Goal: Information Seeking & Learning: Learn about a topic

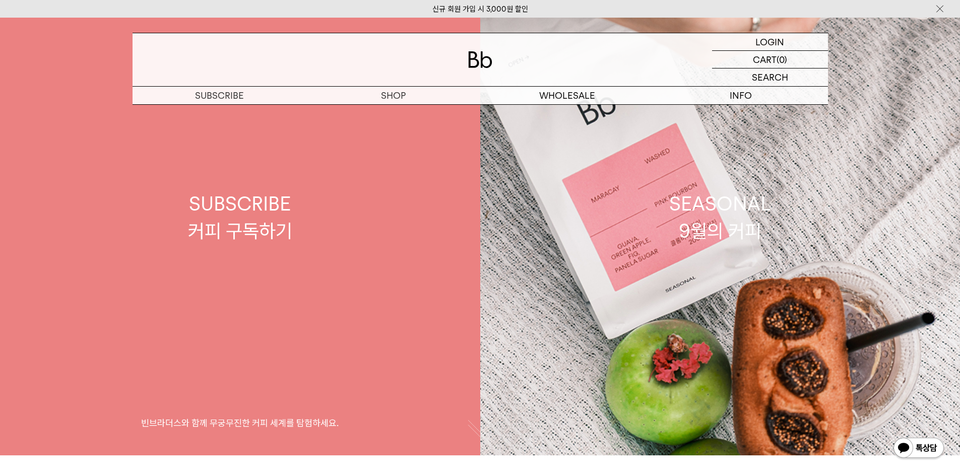
scroll to position [101, 0]
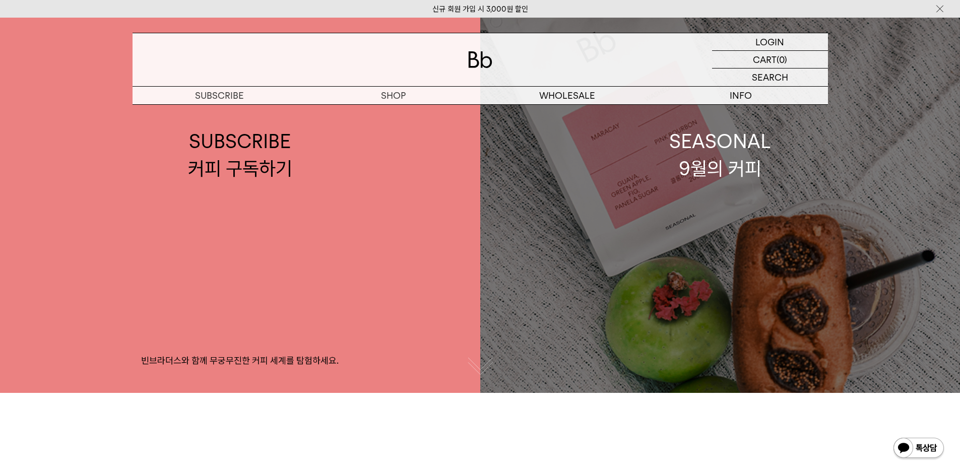
click at [750, 234] on link "SEASONAL 9월의 커피" at bounding box center [720, 155] width 480 height 476
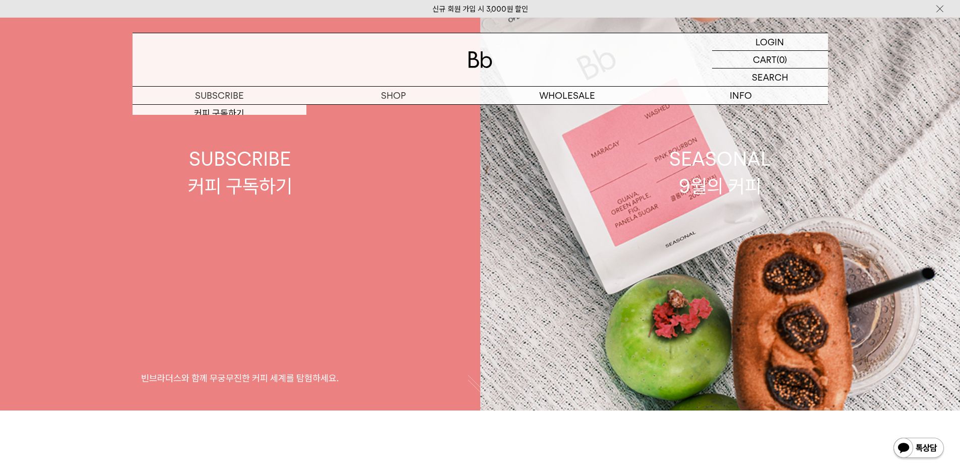
scroll to position [101, 0]
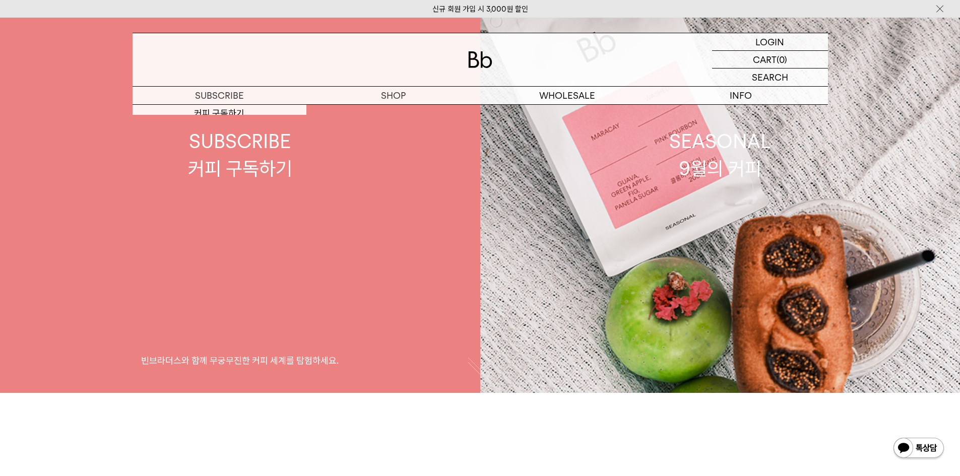
click at [282, 172] on div "SUBSCRIBE 커피 구독하기" at bounding box center [240, 154] width 104 height 53
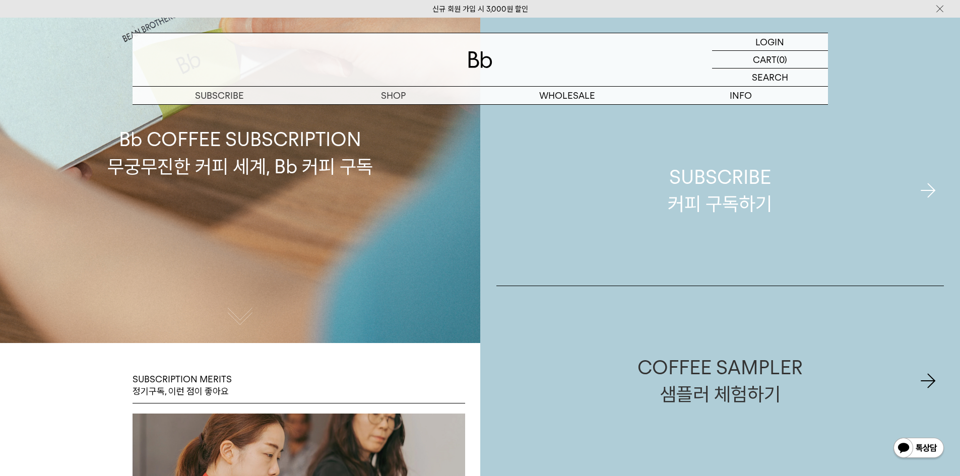
scroll to position [252, 0]
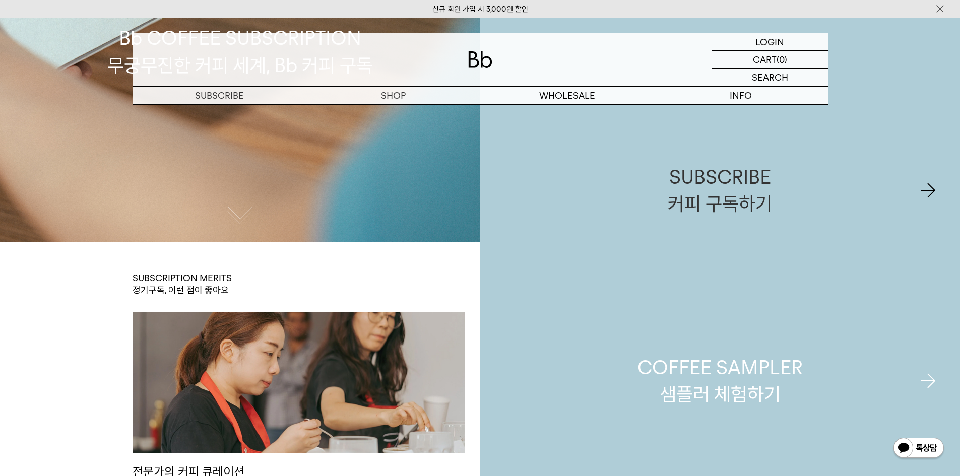
click at [792, 436] on link "COFFEE SAMPLER 샘플러 체험하기" at bounding box center [721, 381] width 448 height 191
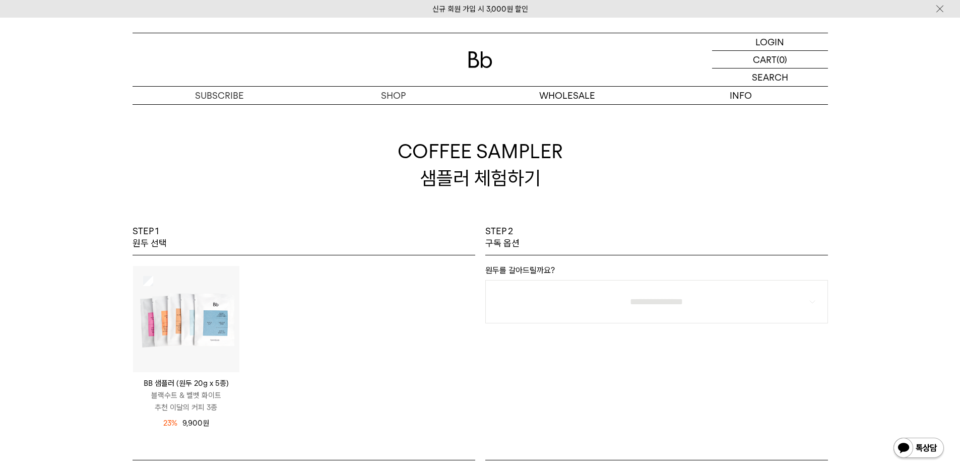
click at [140, 341] on img at bounding box center [186, 319] width 106 height 106
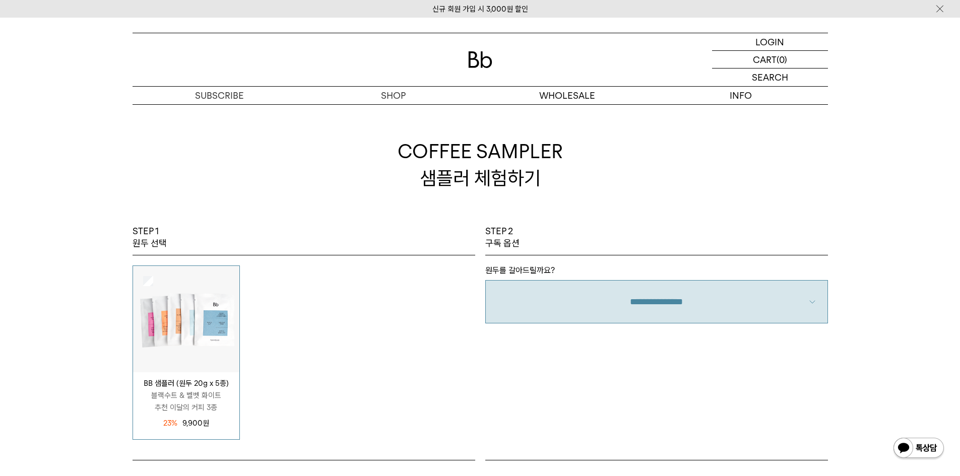
click at [617, 319] on select "**********" at bounding box center [656, 301] width 343 height 43
select select "**"
click at [485, 280] on select "**********" at bounding box center [656, 301] width 343 height 43
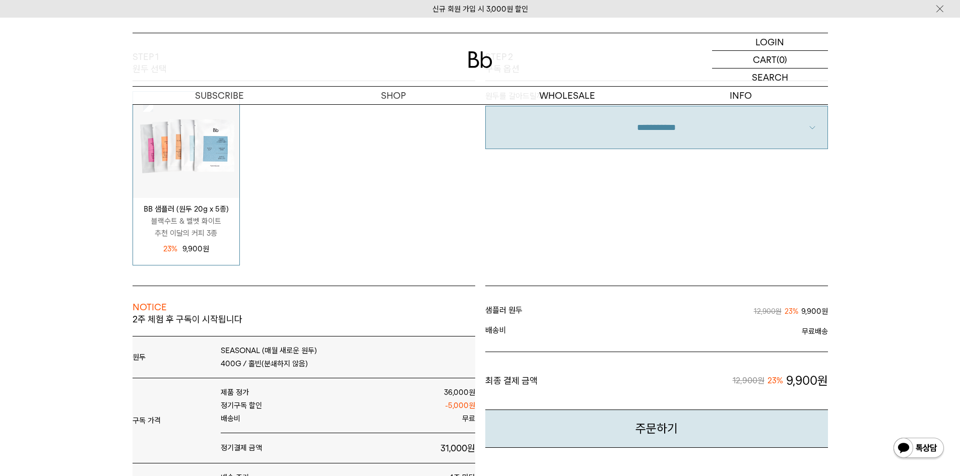
scroll to position [101, 0]
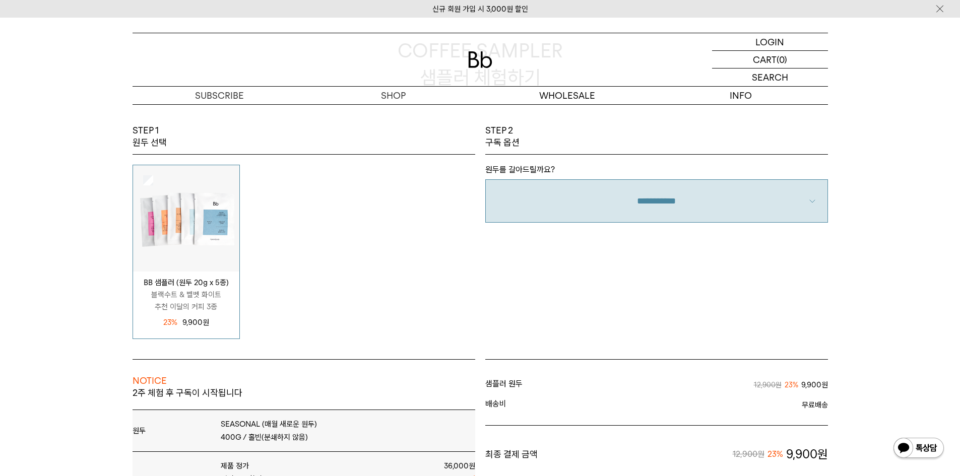
click at [201, 226] on img at bounding box center [186, 218] width 106 height 106
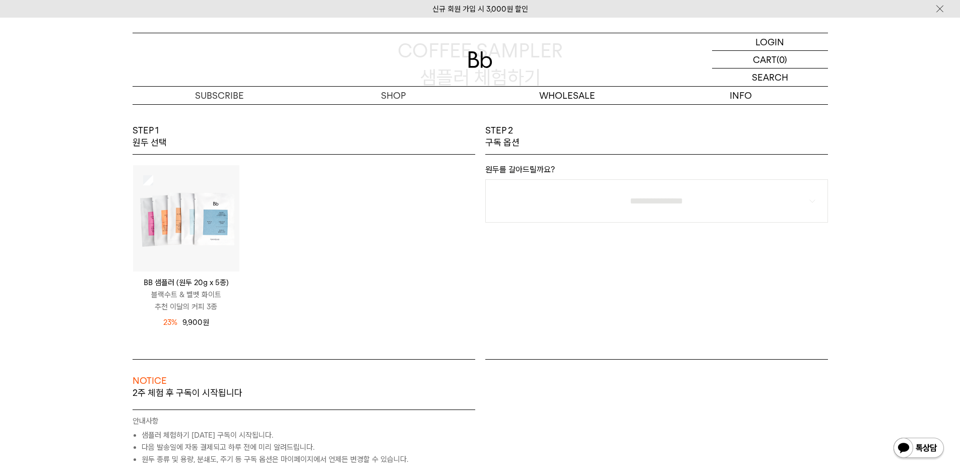
click at [201, 230] on img at bounding box center [186, 218] width 106 height 106
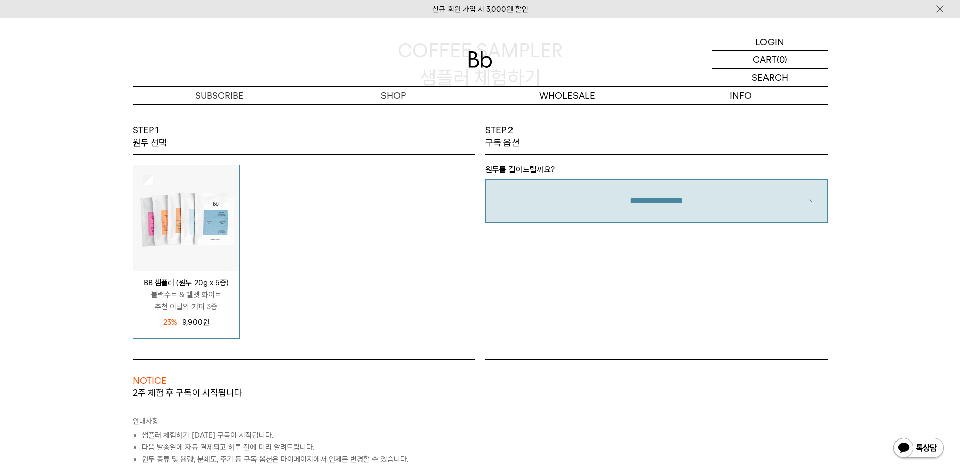
click at [739, 213] on select "**********" at bounding box center [656, 200] width 343 height 43
select select "**"
click at [485, 179] on select "**********" at bounding box center [656, 200] width 343 height 43
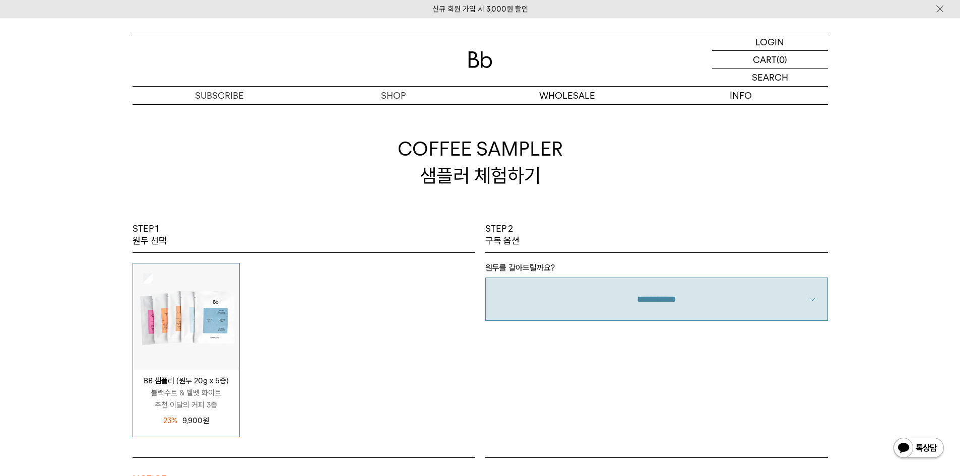
scroll to position [0, 0]
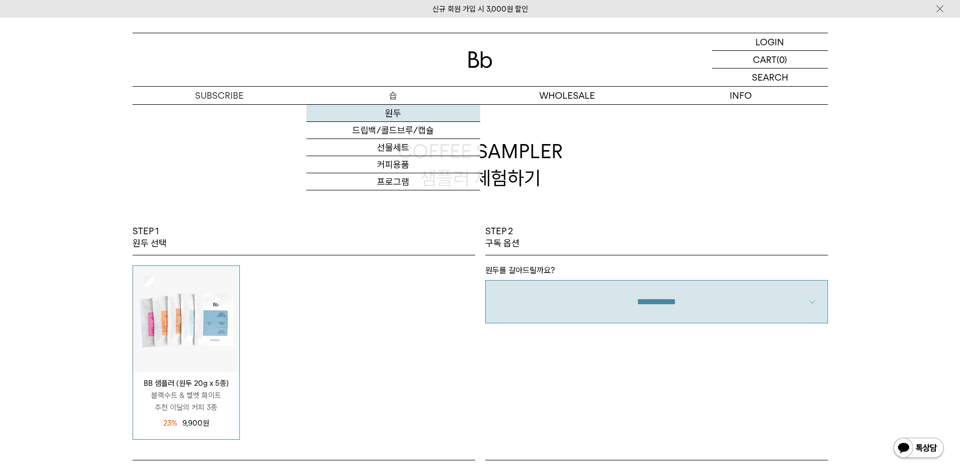
click at [389, 111] on link "원두" at bounding box center [394, 113] width 174 height 17
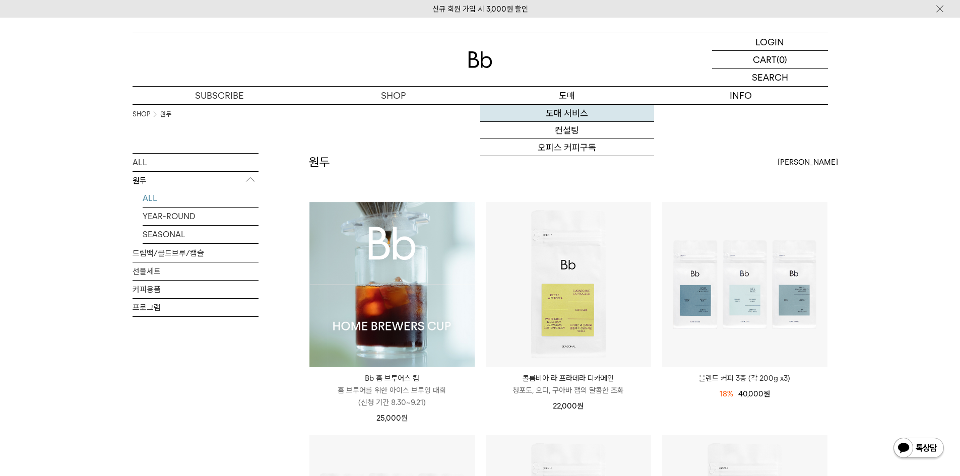
click at [552, 114] on link "도매 서비스" at bounding box center [567, 113] width 174 height 17
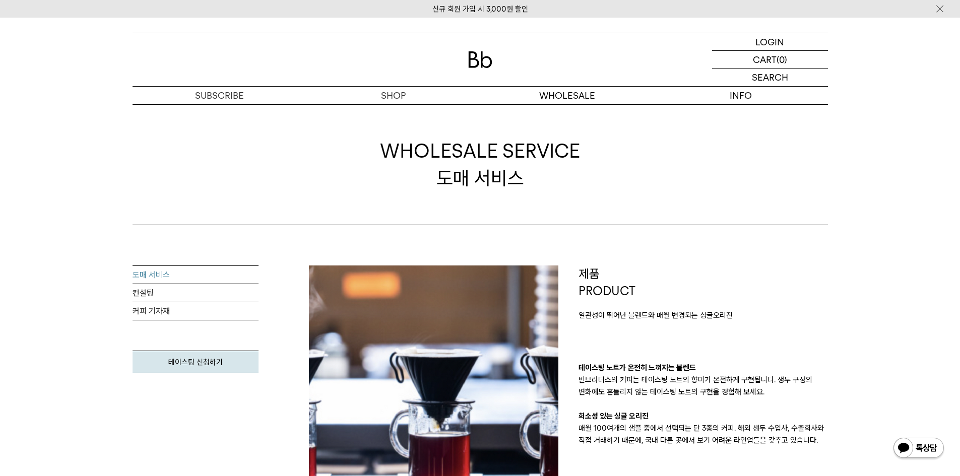
scroll to position [101, 0]
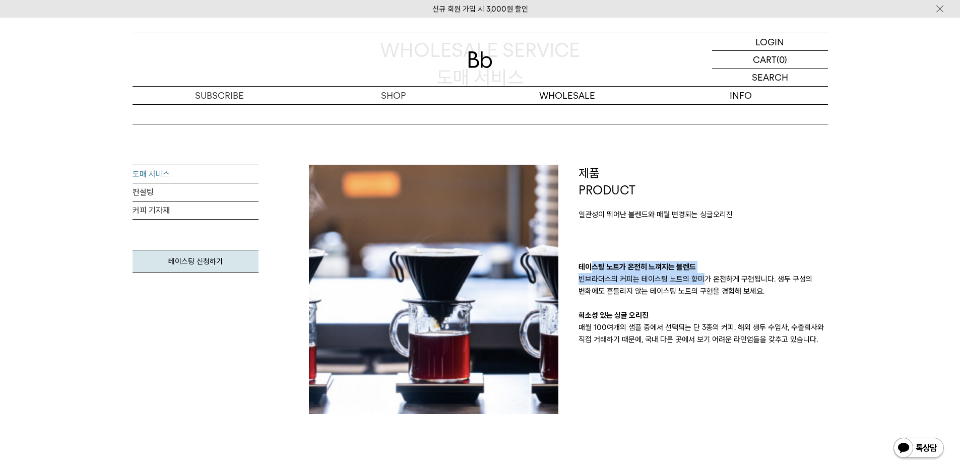
drag, startPoint x: 588, startPoint y: 267, endPoint x: 705, endPoint y: 275, distance: 116.8
click at [705, 275] on div "테이스팅 노트가 온전히 느껴지는 블렌드 빈브라더스의 커피는 테이스팅 노트의 향미가 온전하게 구현됩니다. 생두 구성의 변화에도 흔들리지 않는 테…" at bounding box center [704, 303] width 250 height 85
click at [682, 296] on p "빈브라더스의 커피는 테이스팅 노트의 향미가 온전하게 구현됩니다. 생두 구성의 변화에도 흔들리지 않는 테이스팅 노트의 구현을 경험해 보세요." at bounding box center [704, 285] width 250 height 24
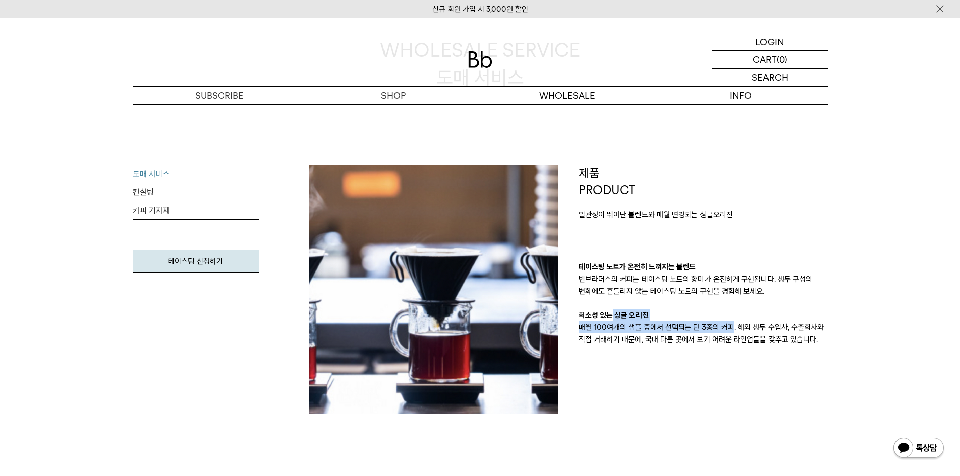
drag, startPoint x: 612, startPoint y: 319, endPoint x: 731, endPoint y: 324, distance: 119.1
click at [731, 324] on div "테이스팅 노트가 온전히 느껴지는 블렌드 빈브라더스의 커피는 테이스팅 노트의 향미가 온전하게 구현됩니다. 생두 구성의 변화에도 흔들리지 않는 테…" at bounding box center [704, 303] width 250 height 85
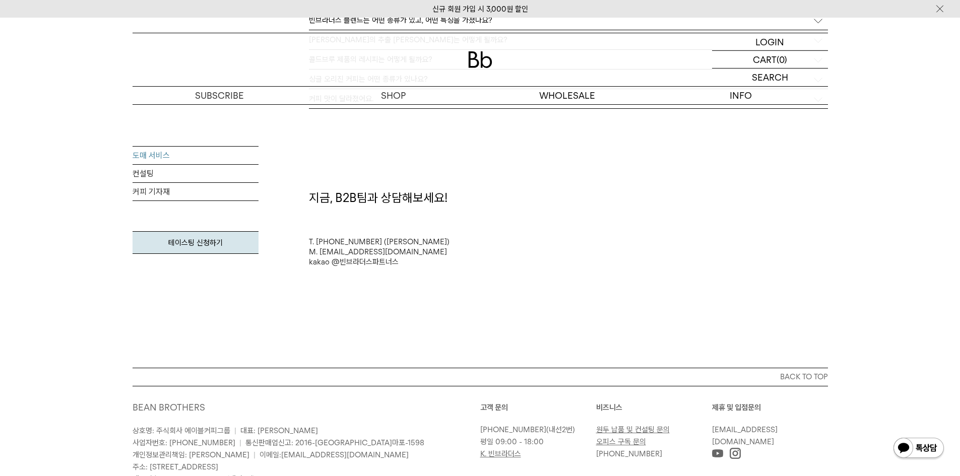
scroll to position [2672, 0]
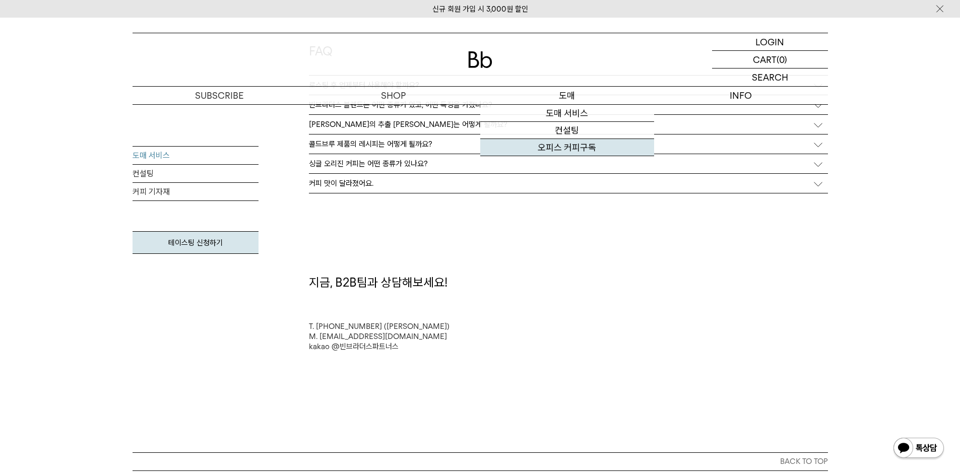
click at [569, 148] on link "오피스 커피구독" at bounding box center [567, 147] width 174 height 17
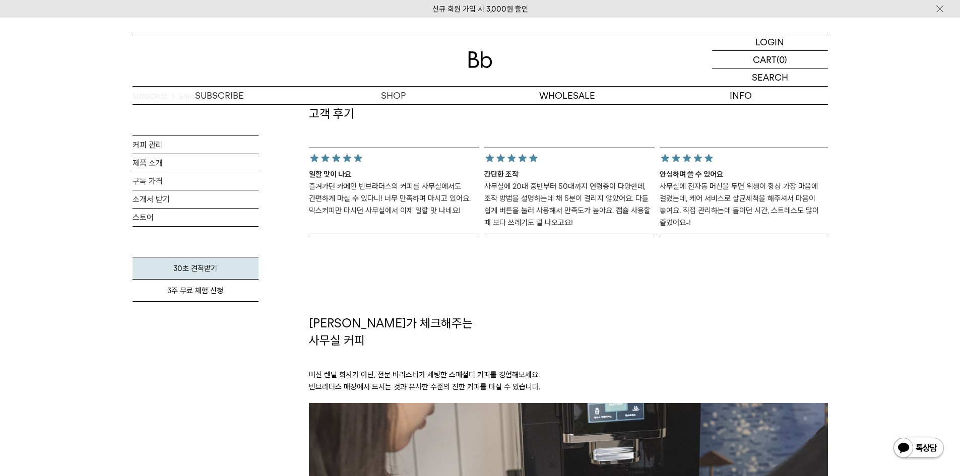
scroll to position [1160, 0]
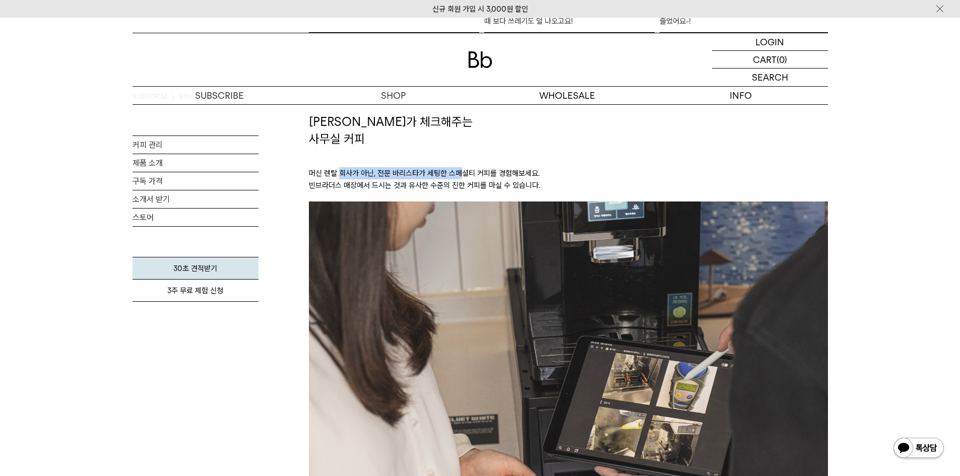
drag, startPoint x: 338, startPoint y: 170, endPoint x: 461, endPoint y: 170, distance: 122.5
click at [461, 170] on p "머신 렌탈 회사가 아닌, 전문 바리스타가 세팅한 스페셜티 커피를 경험해보세요. 빈브라더스 매장에서 드시는 것과 유사한 수준의 진한 커피를 마실…" at bounding box center [568, 174] width 519 height 54
drag, startPoint x: 357, startPoint y: 183, endPoint x: 462, endPoint y: 185, distance: 104.9
click at [461, 185] on p "머신 렌탈 회사가 아닌, 전문 바리스타가 세팅한 스페셜티 커피를 경험해보세요. 빈브라더스 매장에서 드시는 것과 유사한 수준의 진한 커피를 마실…" at bounding box center [568, 174] width 519 height 54
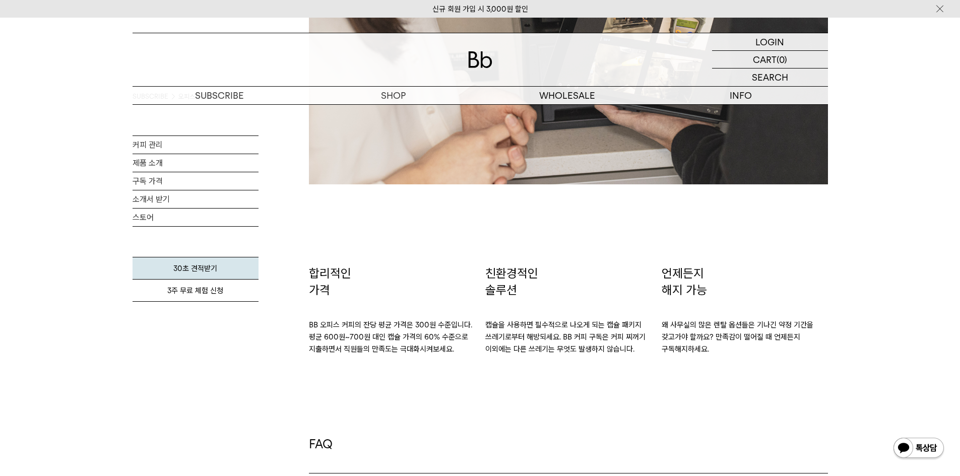
scroll to position [1563, 0]
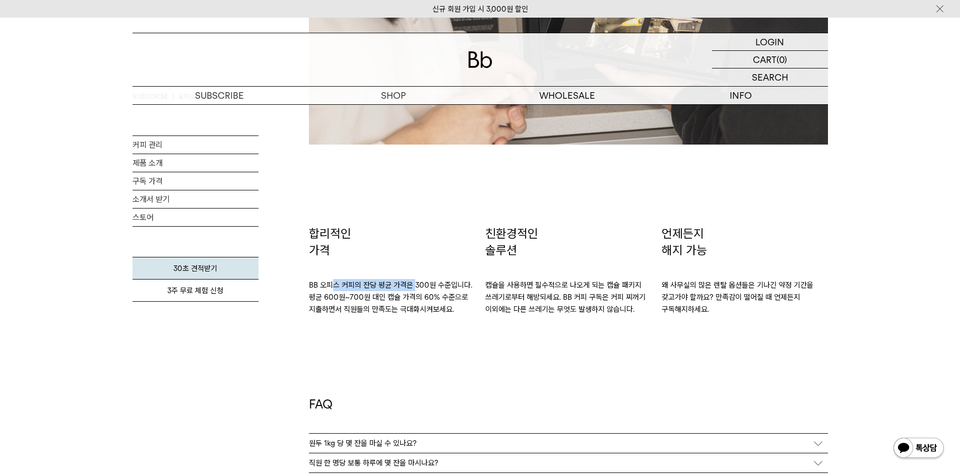
drag, startPoint x: 334, startPoint y: 289, endPoint x: 414, endPoint y: 289, distance: 80.2
click at [414, 289] on p "BB 오피스 커피의 잔당 평균 가격은 300원 수준입니다. 평균 600원~700원 대인 캡슐 가격의 60% 수준으로 지출하면서 직원들의 만족도…" at bounding box center [392, 287] width 166 height 56
drag, startPoint x: 344, startPoint y: 299, endPoint x: 395, endPoint y: 302, distance: 51.5
click at [392, 297] on p "BB 오피스 커피의 잔당 평균 가격은 300원 수준입니다. 평균 600원~700원 대인 캡슐 가격의 60% 수준으로 지출하면서 직원들의 만족도…" at bounding box center [392, 287] width 166 height 56
drag, startPoint x: 402, startPoint y: 302, endPoint x: 407, endPoint y: 300, distance: 5.7
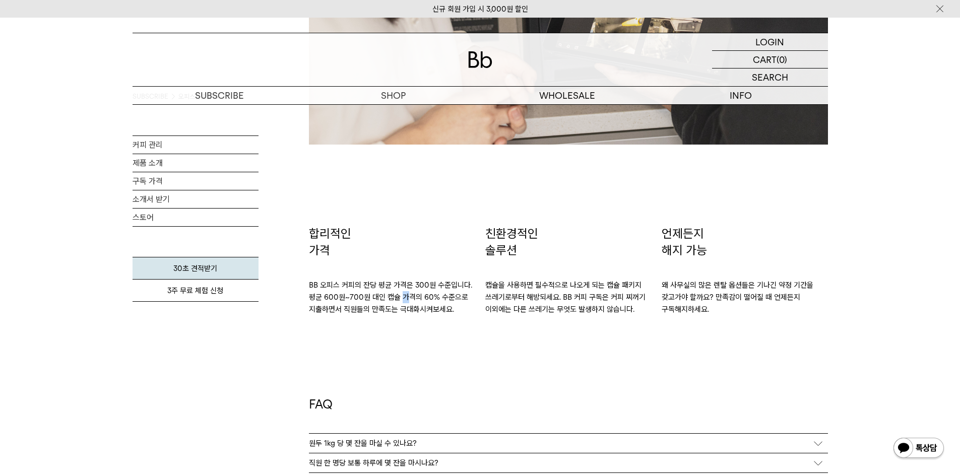
click at [407, 300] on p "BB 오피스 커피의 잔당 평균 가격은 300원 수준입니다. 평균 600원~700원 대인 캡슐 가격의 60% 수준으로 지출하면서 직원들의 만족도…" at bounding box center [392, 287] width 166 height 56
drag, startPoint x: 367, startPoint y: 299, endPoint x: 453, endPoint y: 297, distance: 86.2
click at [453, 297] on p "BB 오피스 커피의 잔당 평균 가격은 300원 수준입니다. 평균 600원~700원 대인 캡슐 가격의 60% 수준으로 지출하면서 직원들의 만족도…" at bounding box center [392, 287] width 166 height 56
drag, startPoint x: 322, startPoint y: 306, endPoint x: 423, endPoint y: 308, distance: 101.4
click at [423, 308] on p "BB 오피스 커피의 잔당 평균 가격은 300원 수준입니다. 평균 600원~700원 대인 캡슐 가격의 60% 수준으로 지출하면서 직원들의 만족도…" at bounding box center [392, 287] width 166 height 56
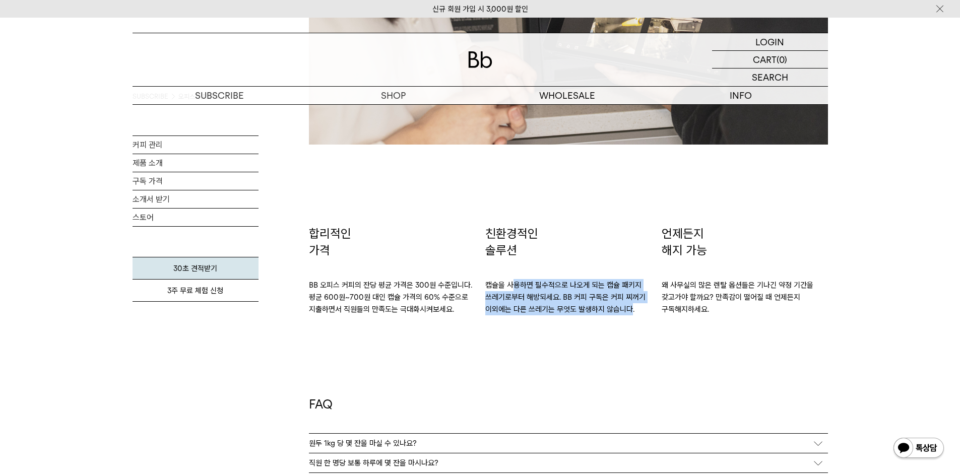
drag, startPoint x: 515, startPoint y: 286, endPoint x: 632, endPoint y: 316, distance: 120.7
click at [632, 315] on p "캡슐을 사용하면 필수적으로 나오게 되는 캡슐 패키지 쓰레기로부터 해방되세요. BB 커피 구독은 커피 찌꺼기 이외에는 다른 쓰레기는 무엇도 발생…" at bounding box center [568, 287] width 166 height 56
click at [628, 316] on div "FAQ 원두 1kg 당 몇 잔을 마실 수 있나요? 저희가 세팅해드리는 레시피로는 100잔까지 내리실 수 있어요. (싱글 샷 기준) 카페에서 마…" at bounding box center [568, 484] width 519 height 337
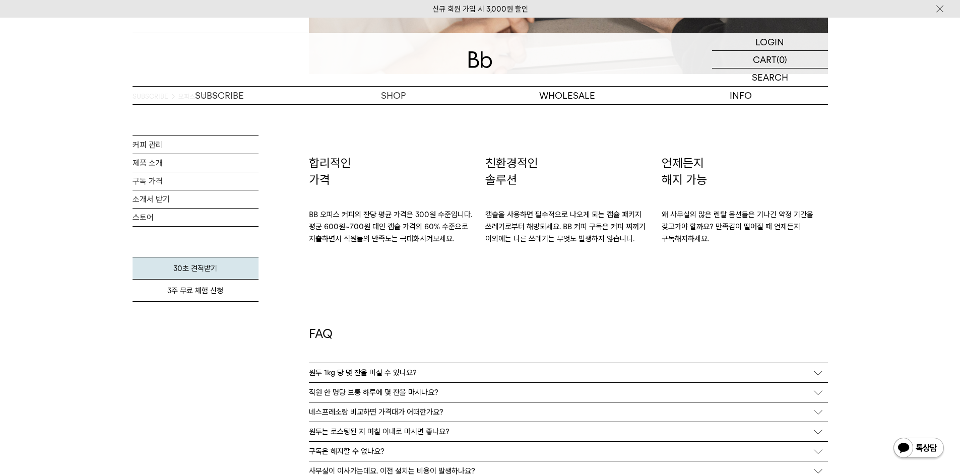
scroll to position [1714, 0]
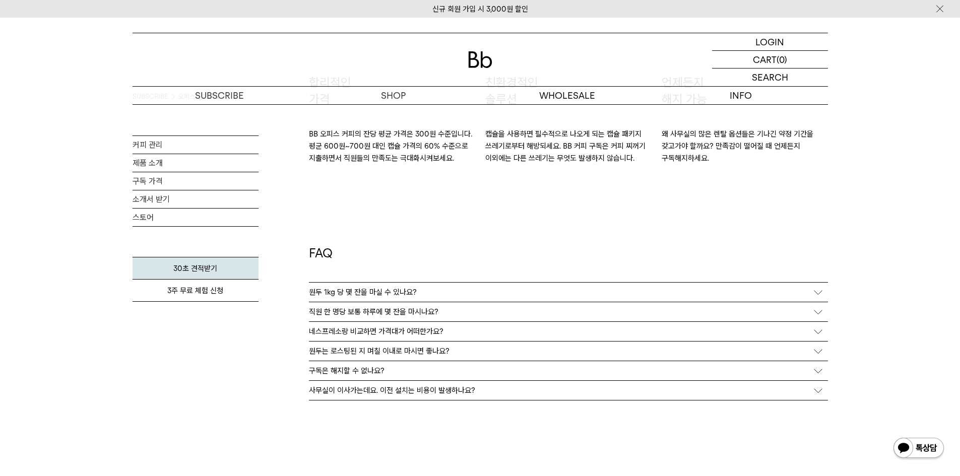
click at [500, 206] on div "FAQ 원두 1kg 당 몇 잔을 마실 수 있나요? 저희가 세팅해드리는 레시피로는 100잔까지 내리실 수 있어요. (싱글 샷 기준) 카페에서 마…" at bounding box center [568, 332] width 519 height 337
click at [434, 289] on div "원두 1kg 당 몇 잔을 마실 수 있나요?" at bounding box center [568, 292] width 519 height 19
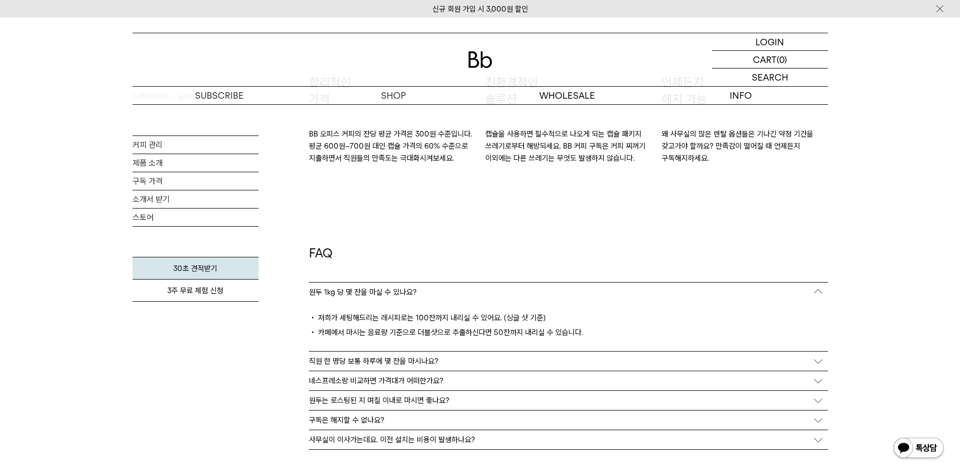
click at [781, 357] on div "직원 한 명당 보통 하루에 몇 잔을 마시나요?" at bounding box center [568, 361] width 519 height 19
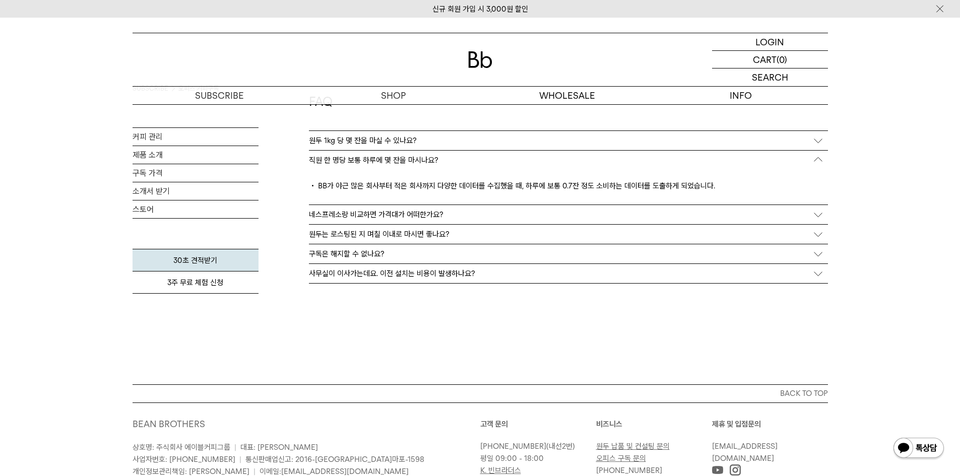
scroll to position [1865, 0]
click at [484, 254] on div "구독은 해지할 수 없나요?" at bounding box center [568, 254] width 519 height 19
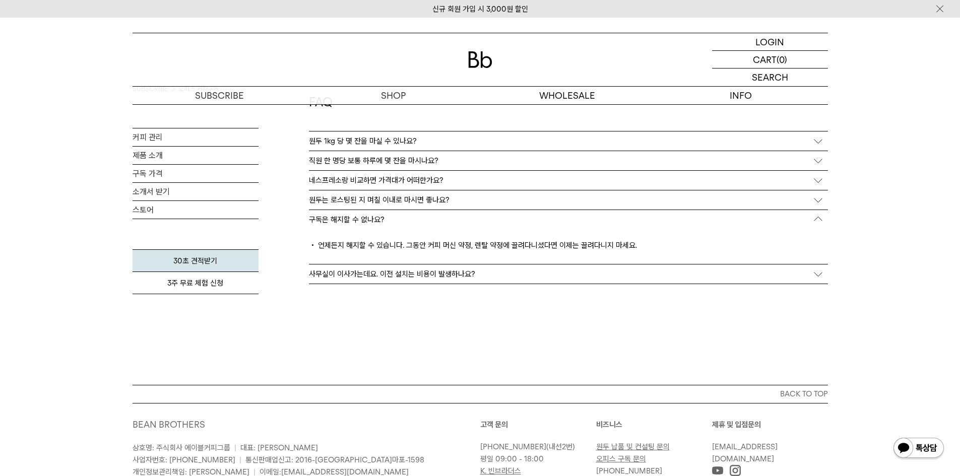
click at [471, 273] on p "사무실이 이사가는데요. 이전 설치는 비용이 발생하나요?" at bounding box center [392, 274] width 166 height 9
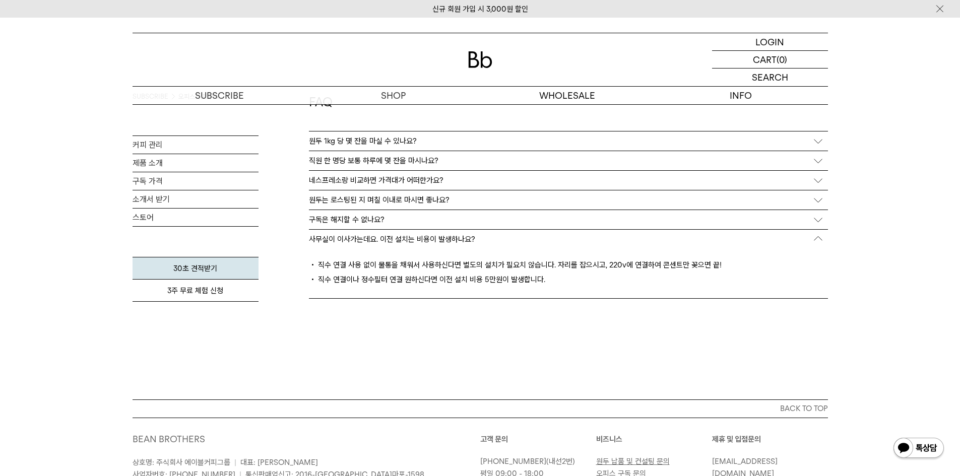
click at [473, 205] on div "원두는 로스팅된 지 며칠 이내로 마시면 좋나요?" at bounding box center [568, 200] width 519 height 19
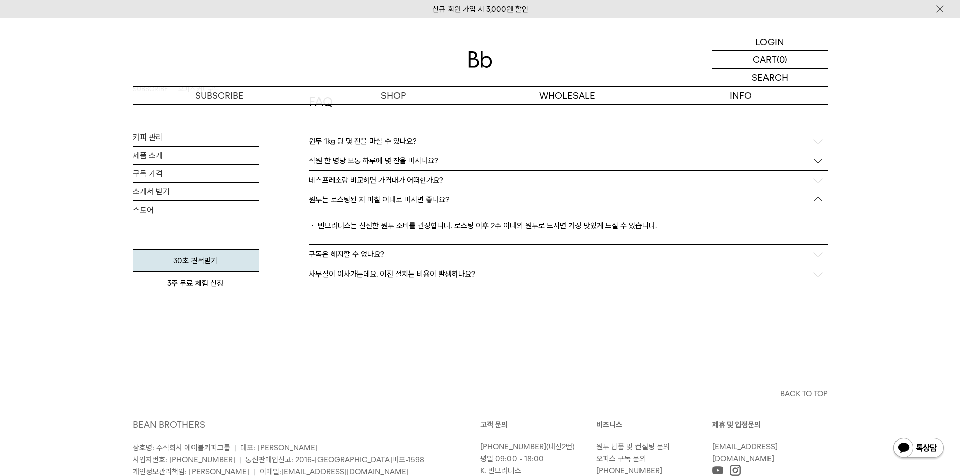
click at [476, 185] on div "네스프레소랑 비교하면 가격대가 어떠한가요?" at bounding box center [568, 180] width 519 height 19
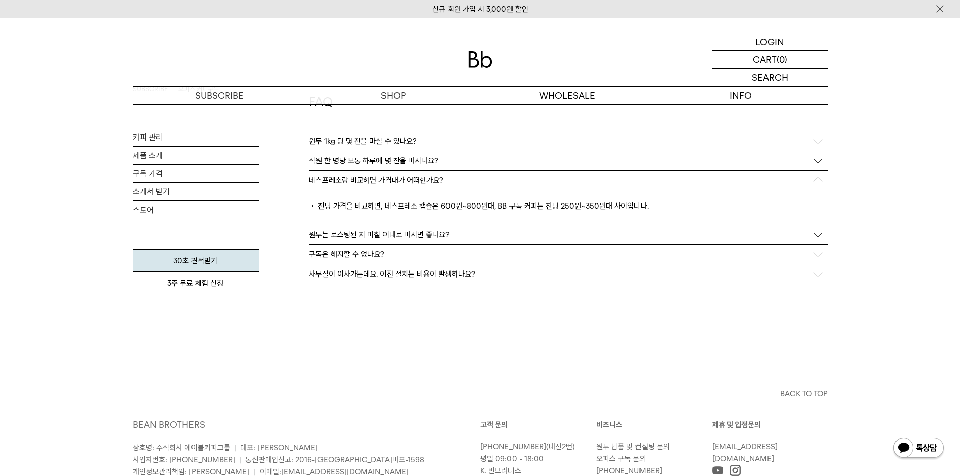
click at [472, 230] on div "원두는 로스팅된 지 며칠 이내로 마시면 좋나요?" at bounding box center [568, 234] width 519 height 19
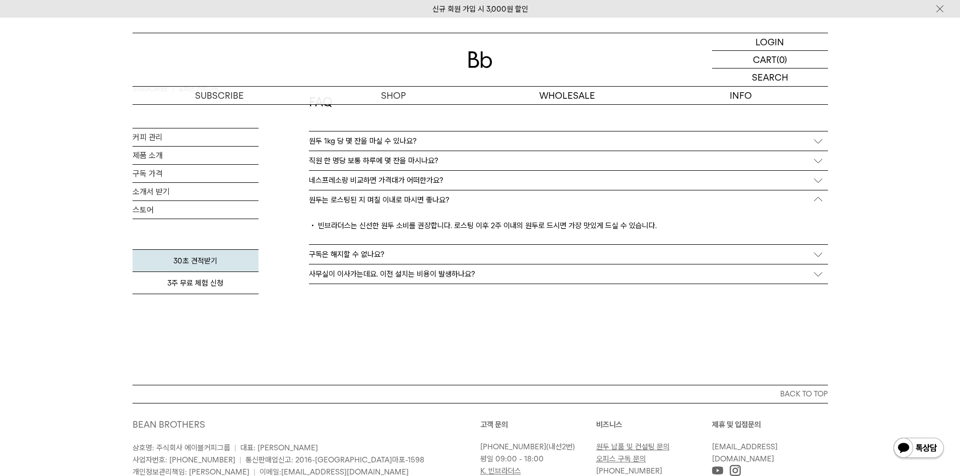
click at [474, 187] on div "네스프레소랑 비교하면 가격대가 어떠한가요?" at bounding box center [568, 180] width 519 height 19
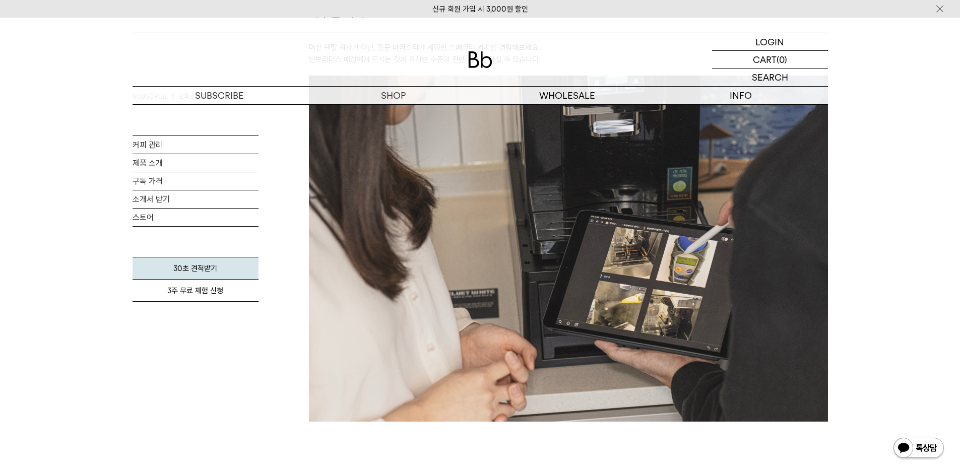
scroll to position [1260, 0]
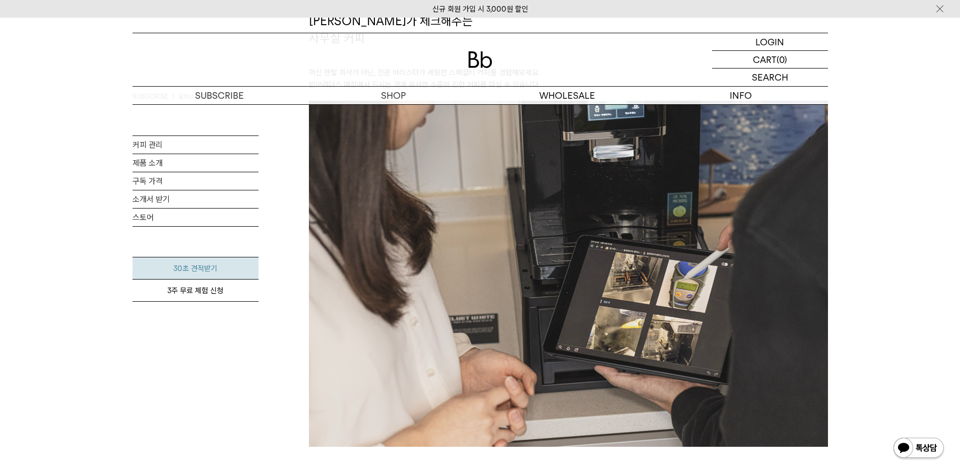
click at [204, 268] on link "30초 견적받기" at bounding box center [196, 268] width 126 height 23
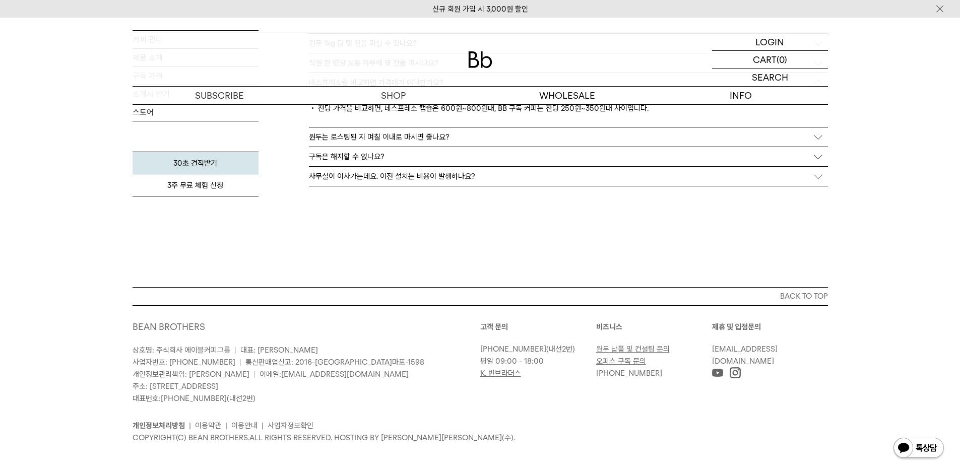
scroll to position [1765, 0]
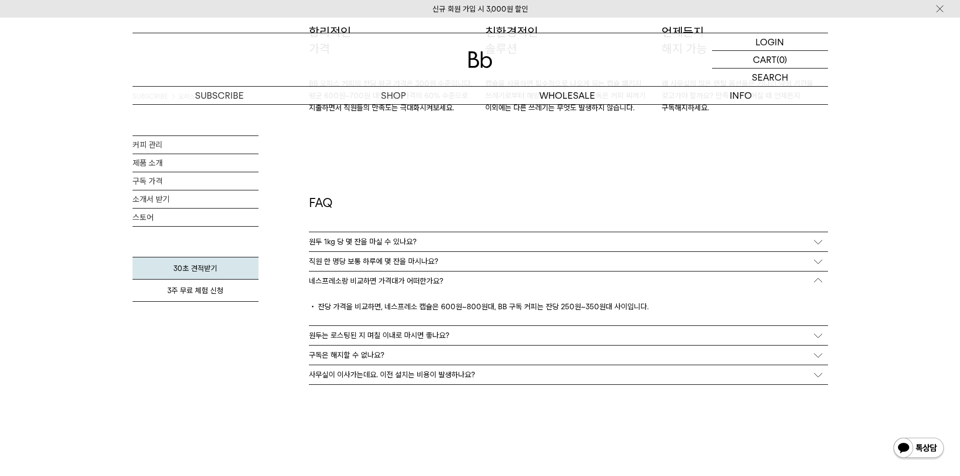
click at [489, 417] on div "FAQ 원두 1kg 당 몇 잔을 마실 수 있나요? 저희가 세팅해드리는 레시피로는 100잔까지 내리실 수 있어요. (싱글 샷 기준) 카페에서 마…" at bounding box center [568, 300] width 519 height 372
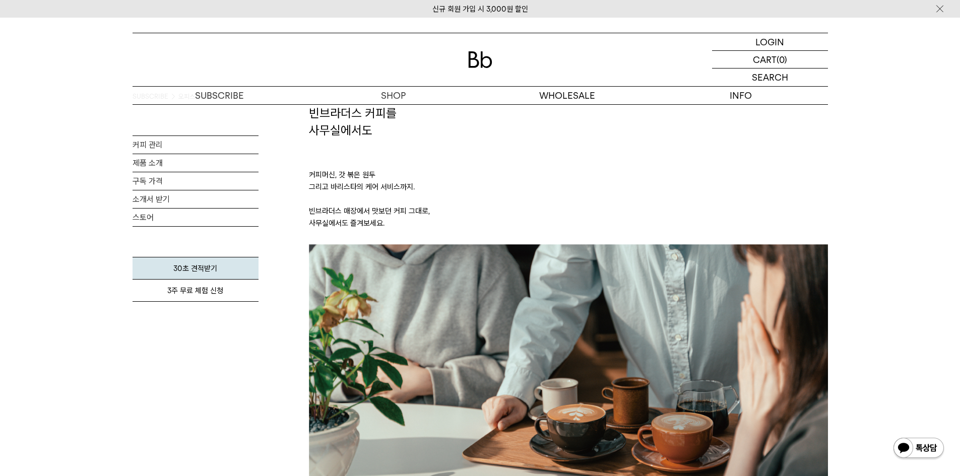
scroll to position [0, 0]
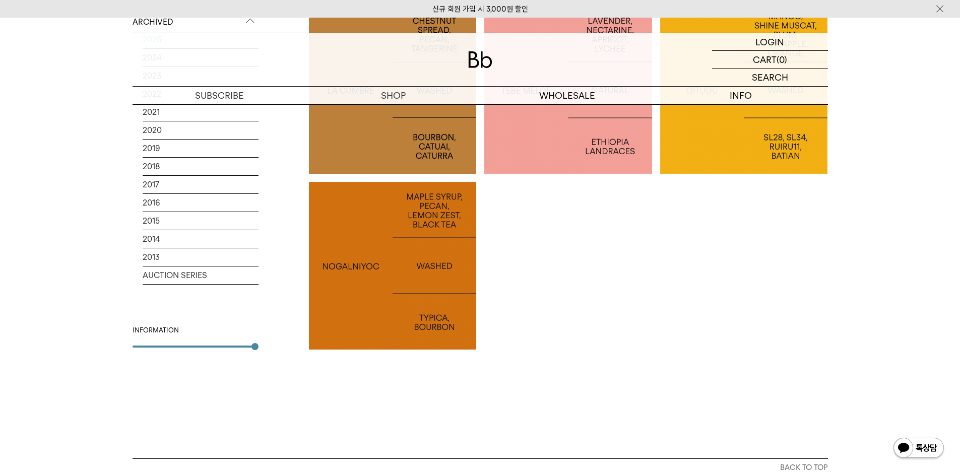
scroll to position [2017, 0]
